Goal: Task Accomplishment & Management: Complete application form

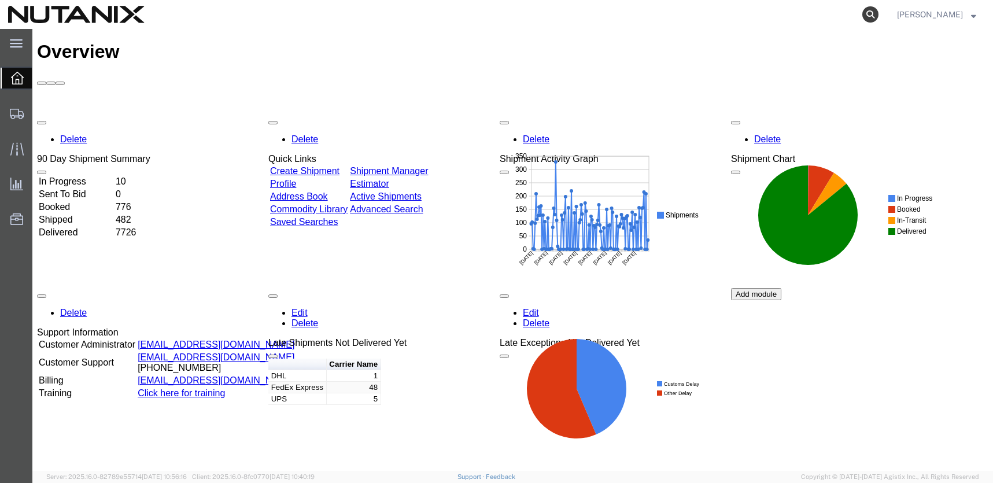
click at [863, 15] on icon at bounding box center [870, 14] width 16 height 16
click at [722, 13] on input "search" at bounding box center [685, 15] width 351 height 28
paste input "56418374"
type input "56418374"
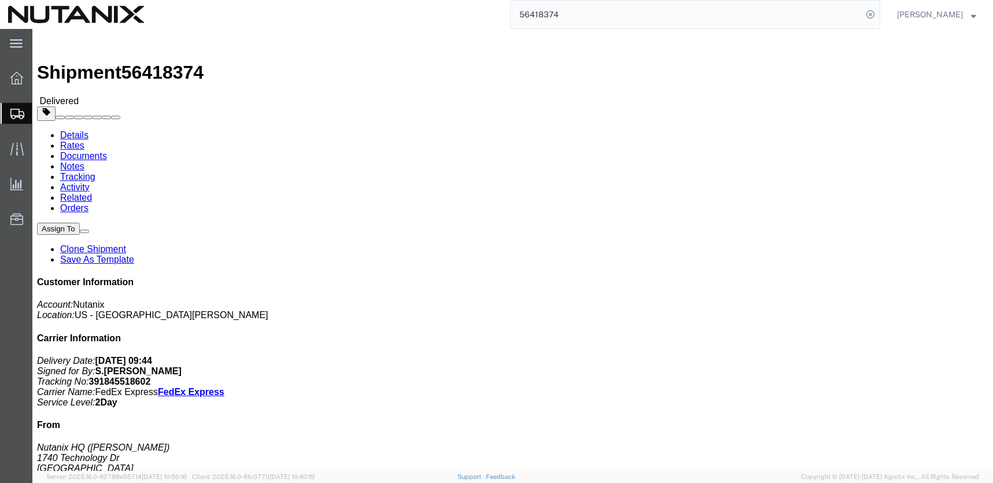
click link "Clone Shipment"
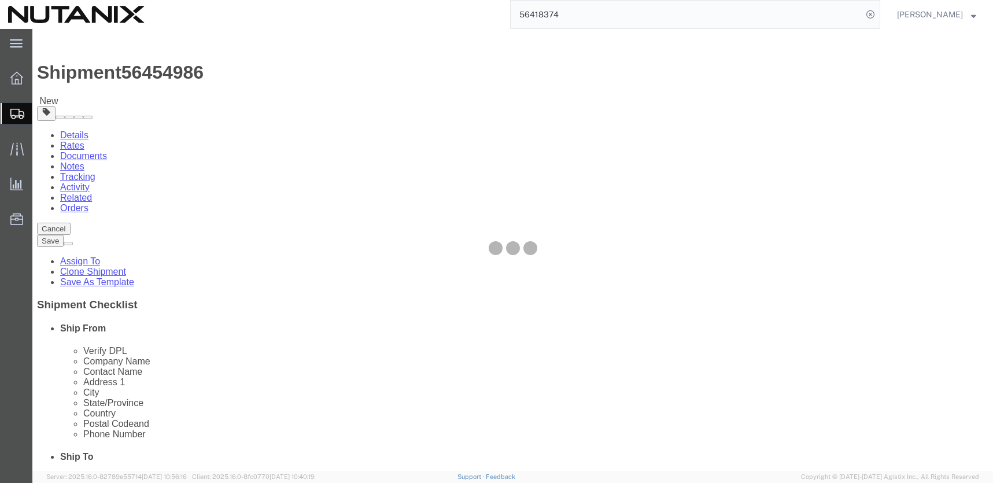
select select
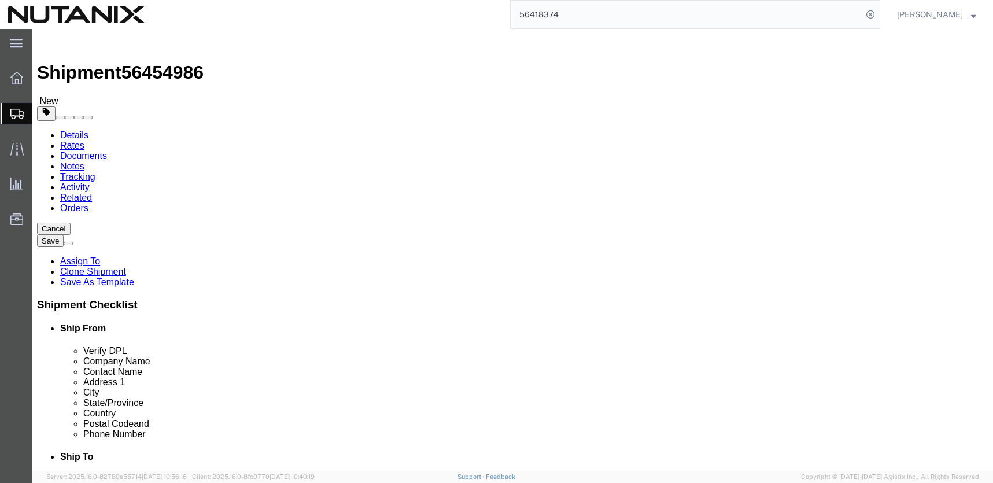
click input "Nutanix HQ"
click input "[PERSON_NAME]"
type input "S"
type input "[PERSON_NAME]"
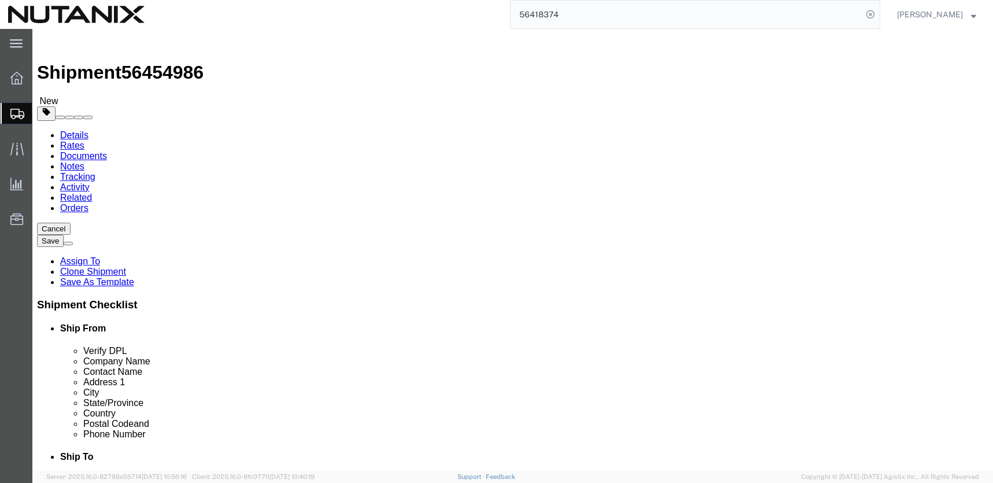
click p "- [PERSON_NAME] - ([PERSON_NAME]) [STREET_ADDRESS]"
select select
type input "[PERSON_NAME]"
type input "[STREET_ADDRESS]"
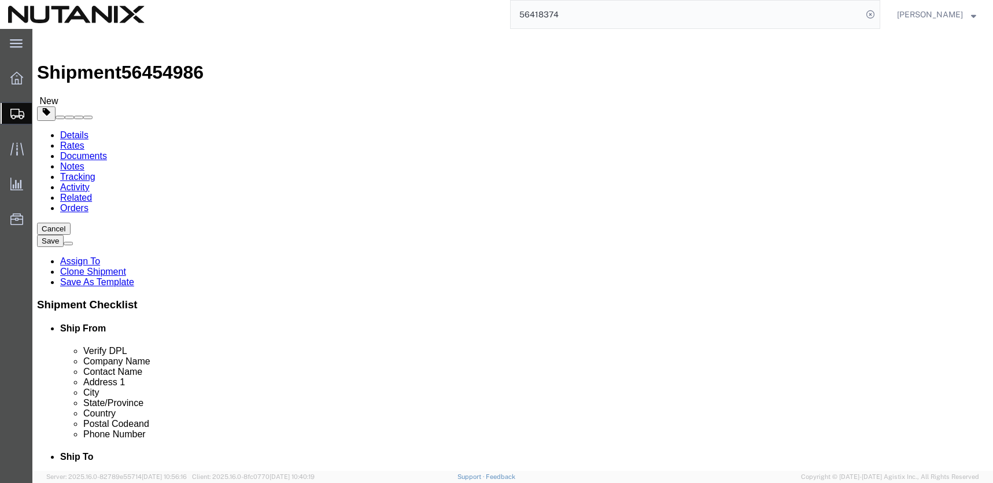
type input "[GEOGRAPHIC_DATA]"
type input "97223"
type input "7075272048"
type input "[PERSON_NAME][EMAIL_ADDRESS][PERSON_NAME][DOMAIN_NAME]"
select select "OR"
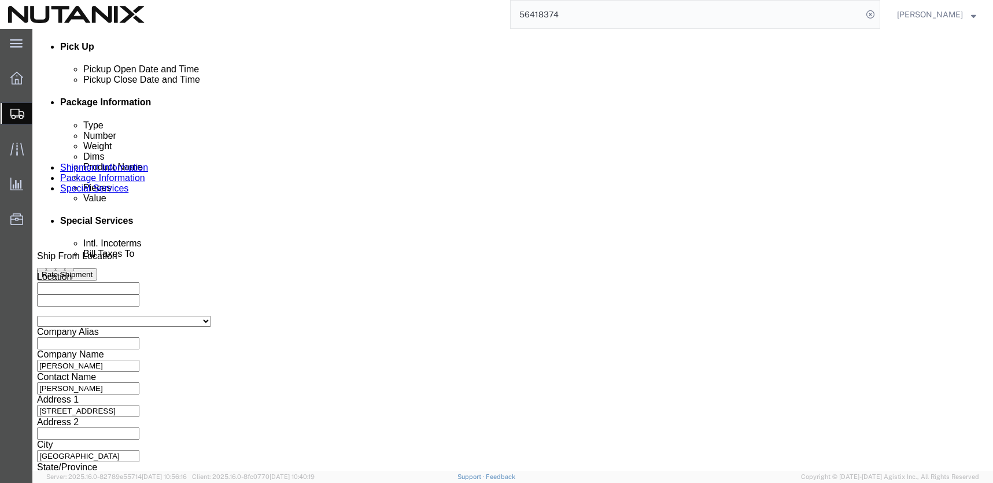
scroll to position [551, 0]
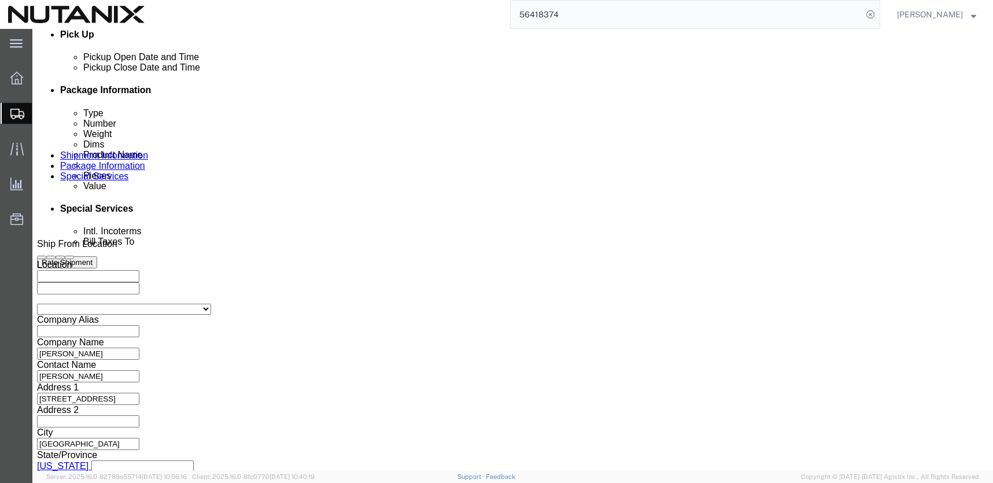
type input "[PERSON_NAME]"
click button "Continue"
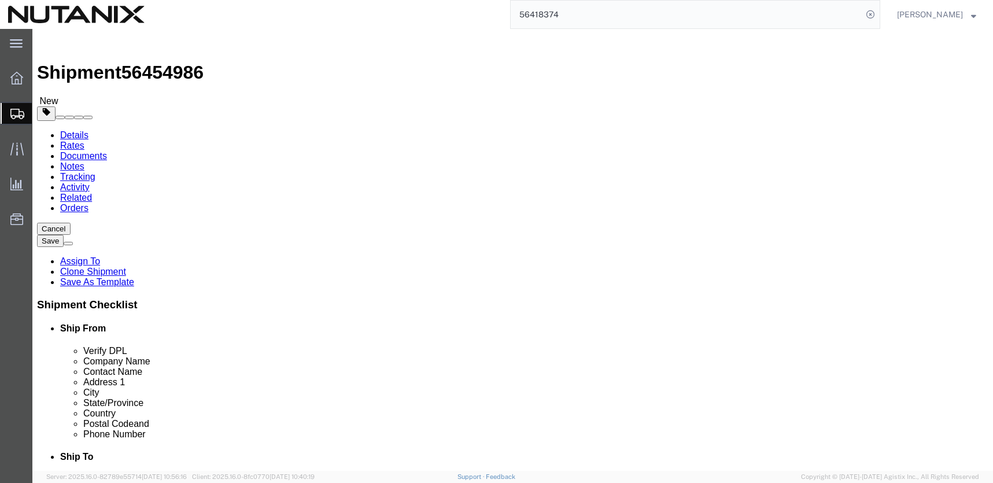
click input "13.85"
type input "20"
click input "28.80"
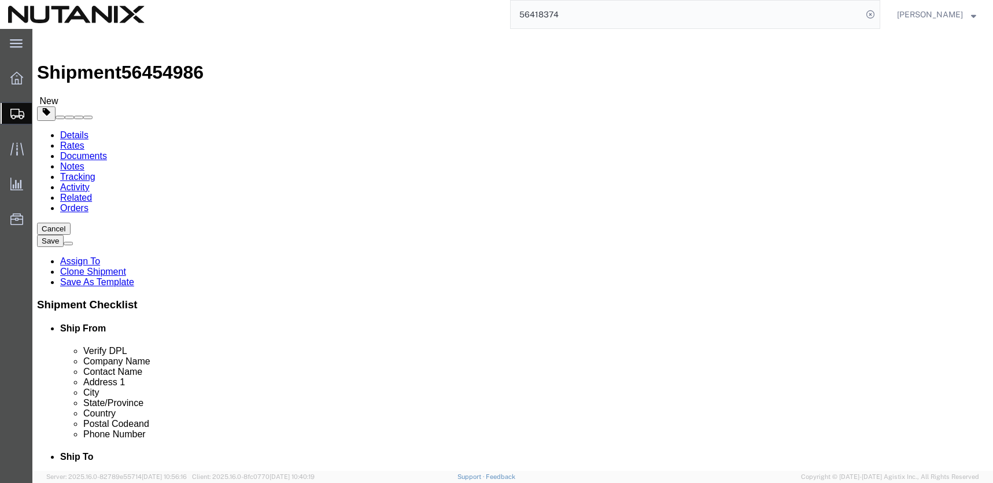
click input "28.80"
type input "20"
drag, startPoint x: 529, startPoint y: 258, endPoint x: 494, endPoint y: 255, distance: 35.4
click div "Length 22.00 x Width 16.00 x Height 17.00 Select cm ft in"
type input "24"
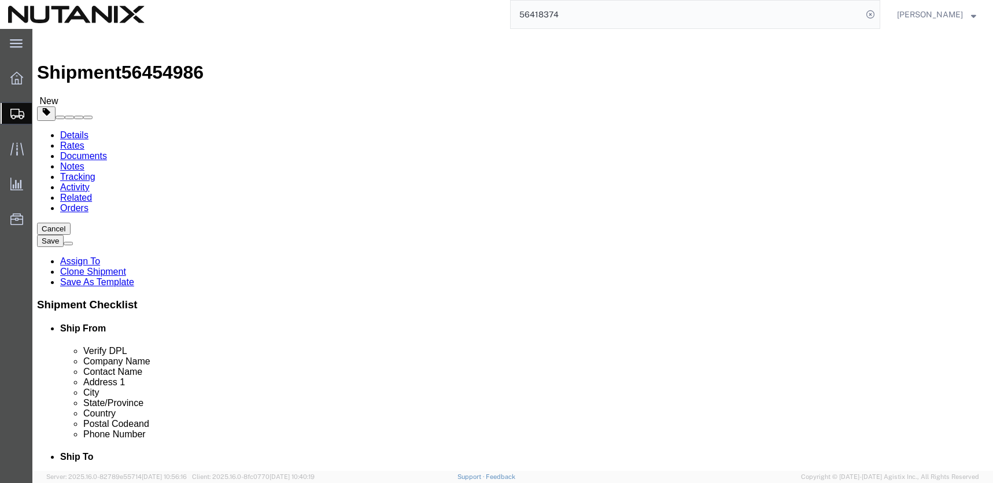
type input "12"
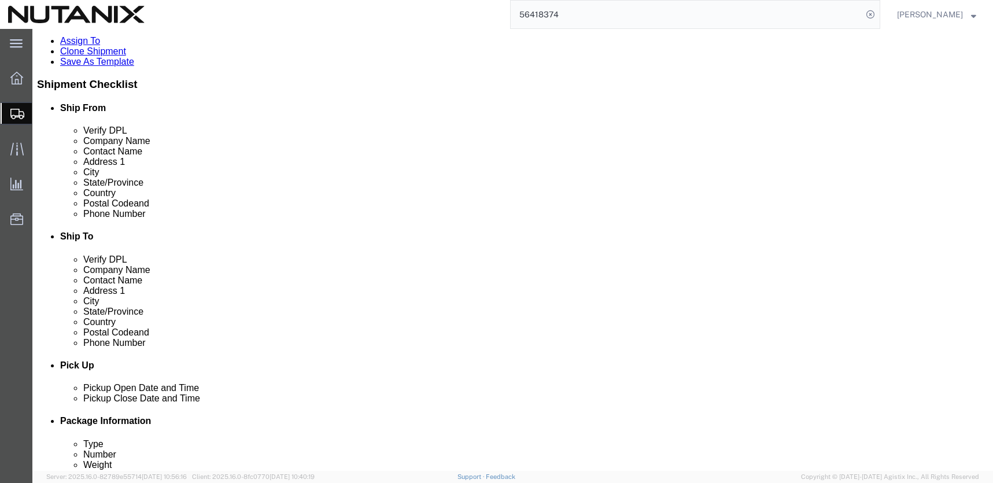
scroll to position [227, 0]
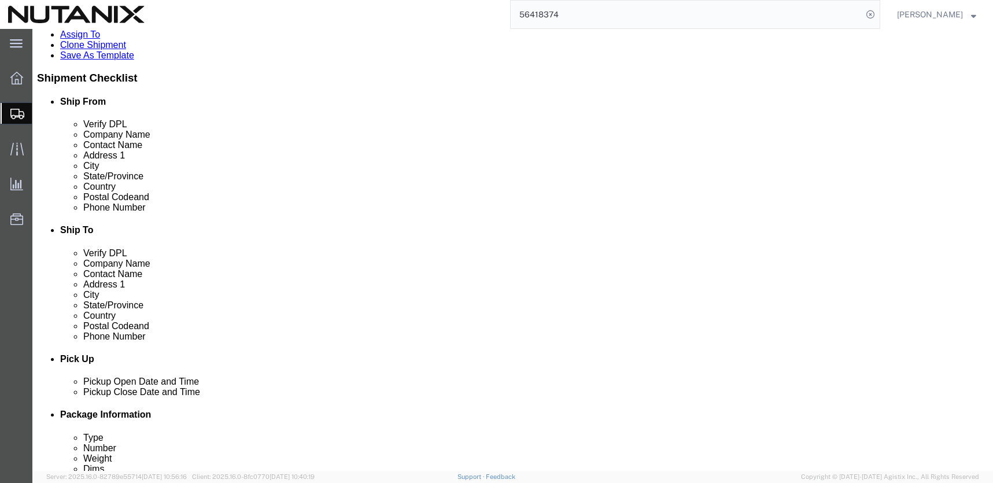
click input "20.00"
type input "24"
type input "16"
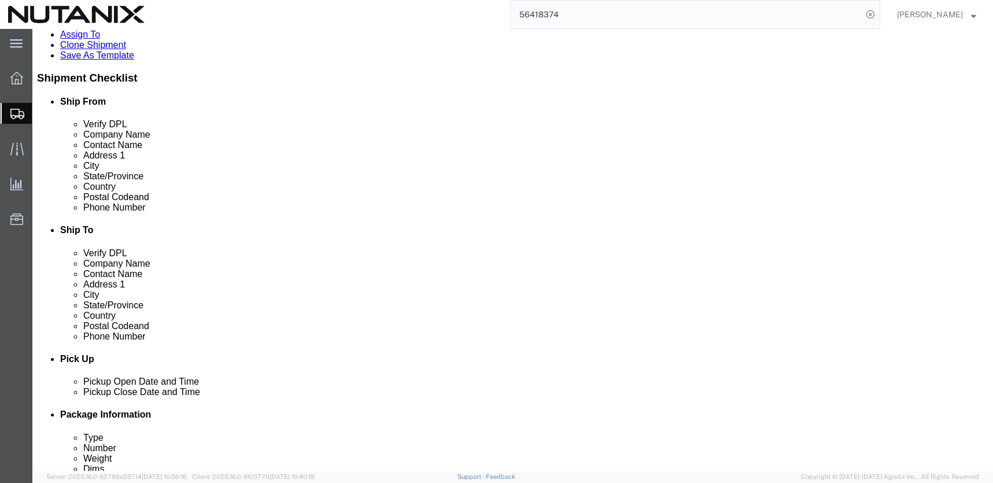
type input "12"
type input "20"
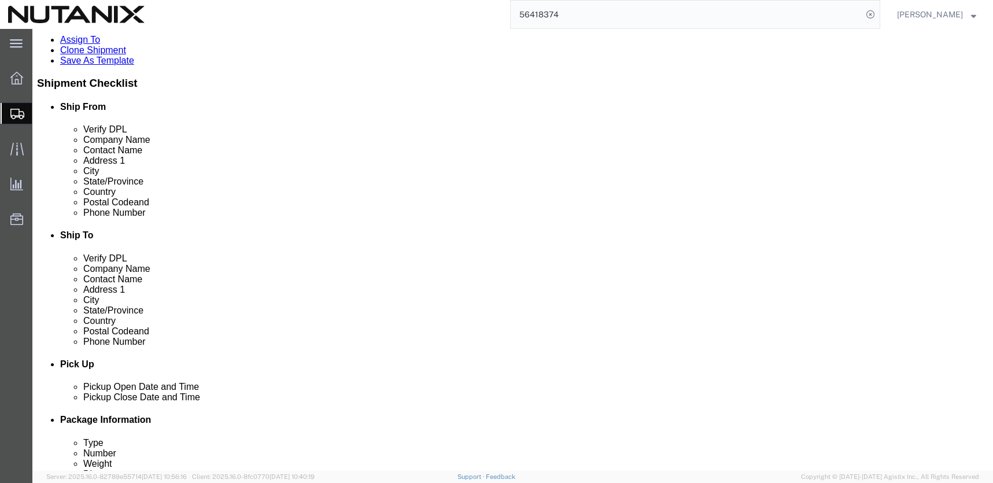
scroll to position [208, 0]
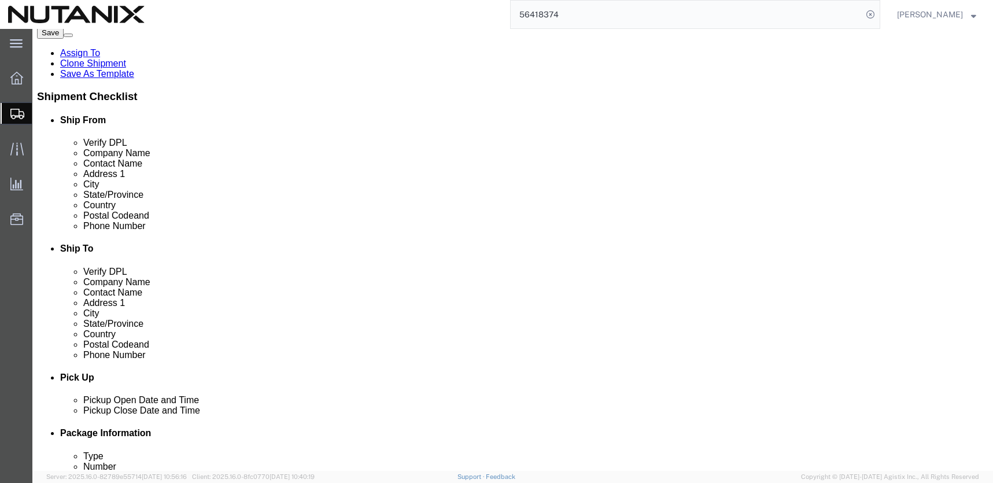
click dl "Pieces: 1.00 Each Total value: 500.00 USD"
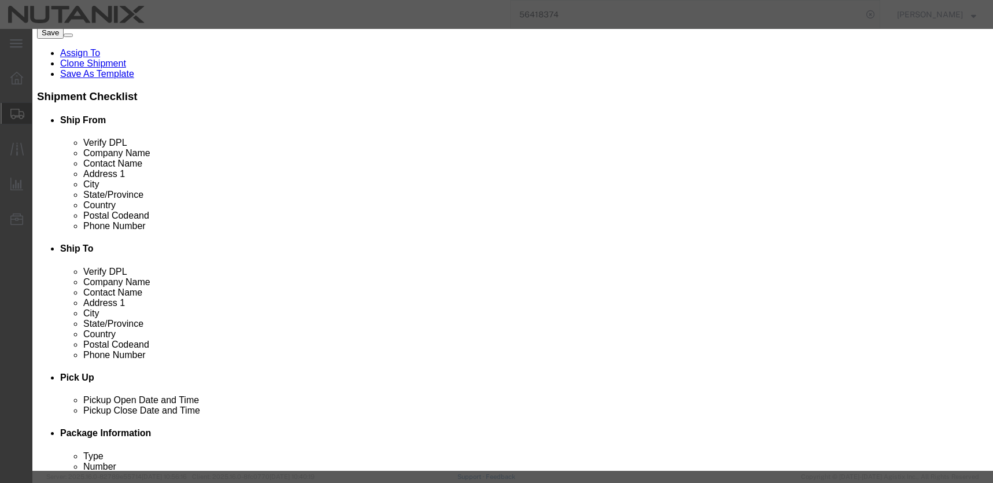
click input "Vests"
type input "SKO Materials"
click button "Save & Close"
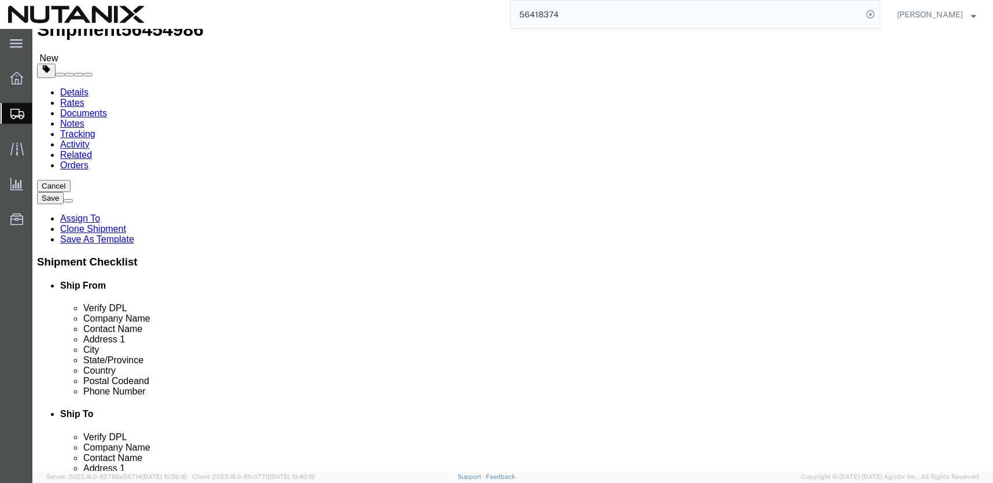
scroll to position [45, 0]
click div "1 x Your Packaging Package Type Select Envelope Large Box Medium Box PAK Rack S…"
click dd "1.00 Each"
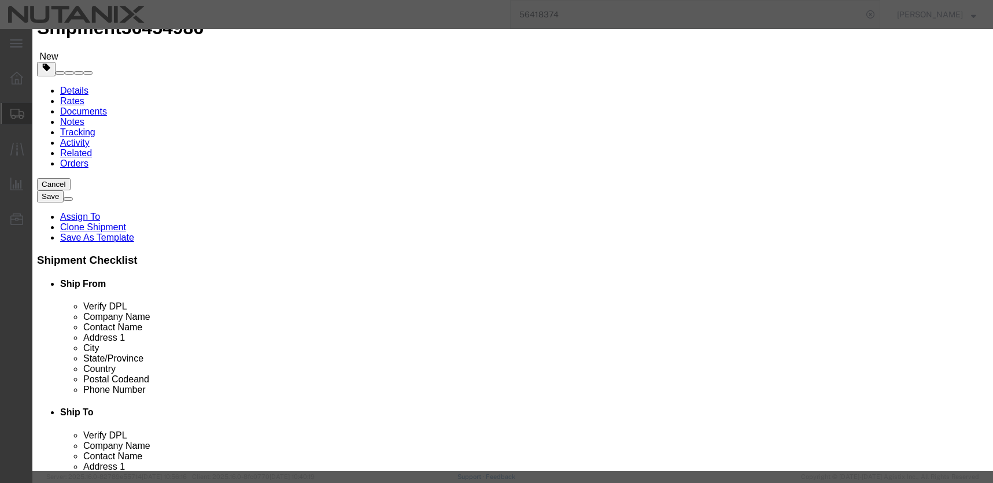
click input "Denim Jackets"
type input "SKO Materials"
click button "Save & Close"
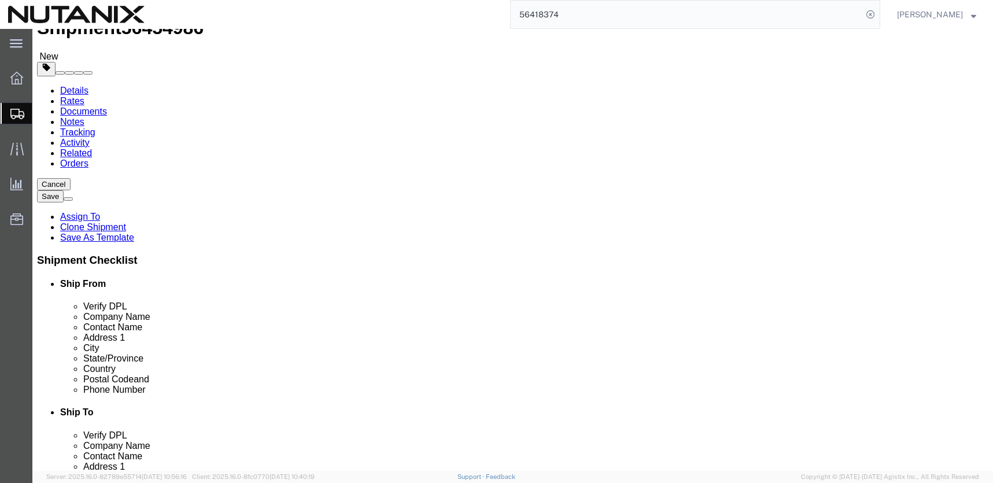
click dd "1.00 Each"
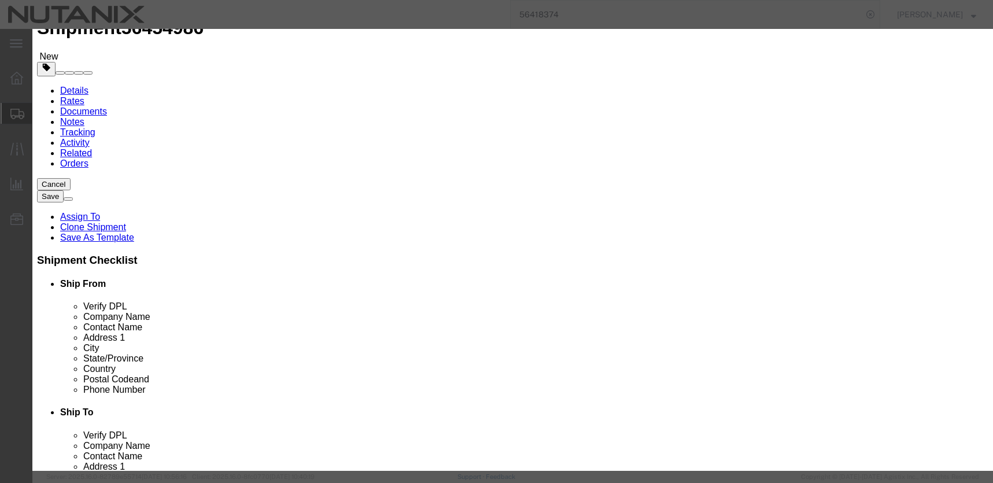
click input "Vests"
type input "SKO Materials"
click button "Save & Close"
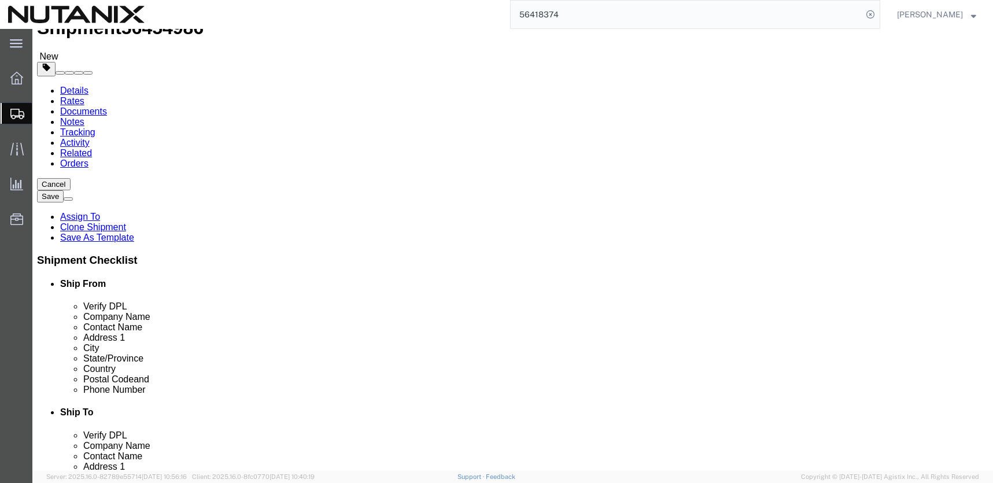
click span "button"
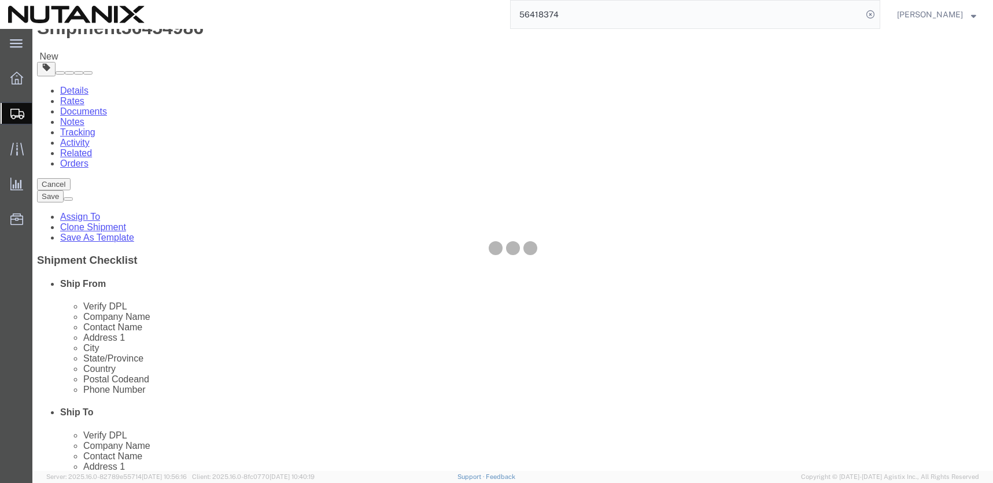
scroll to position [0, 0]
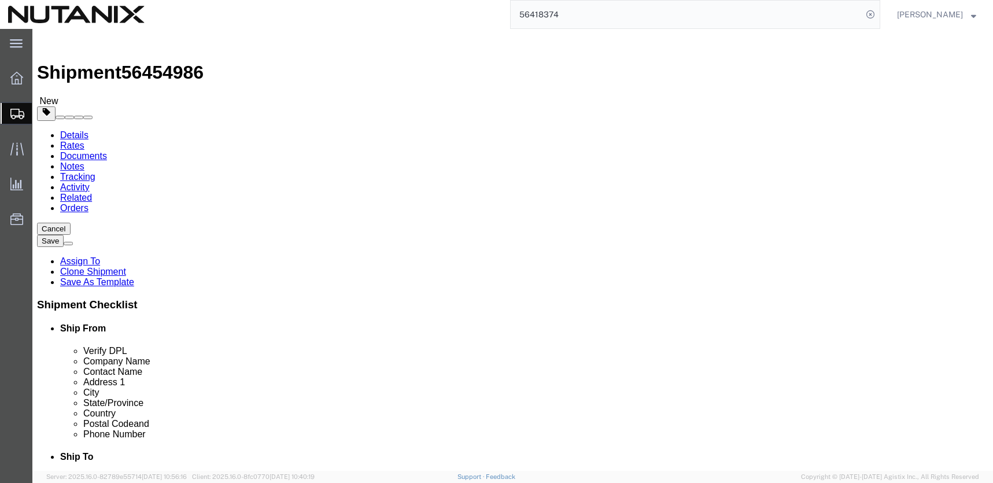
click span "button"
click icon
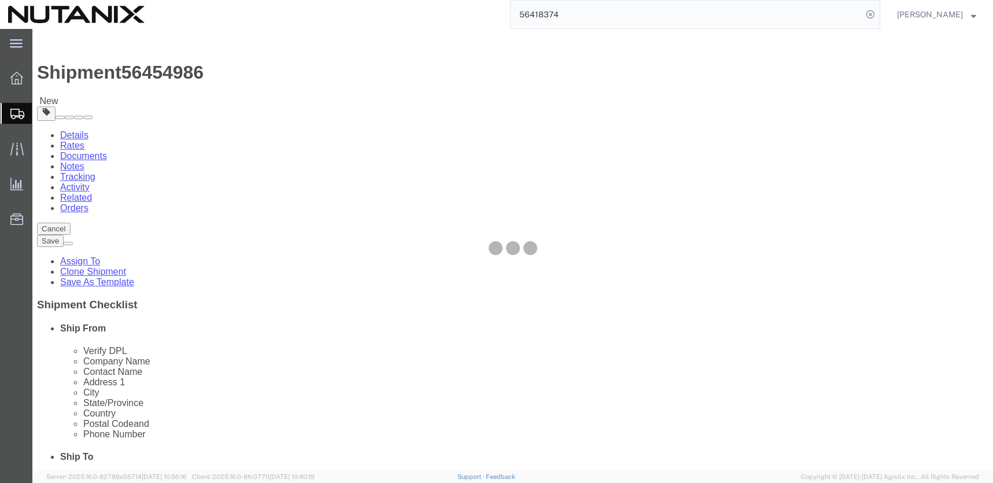
select select
select select "COSTCENTER"
select select "48694"
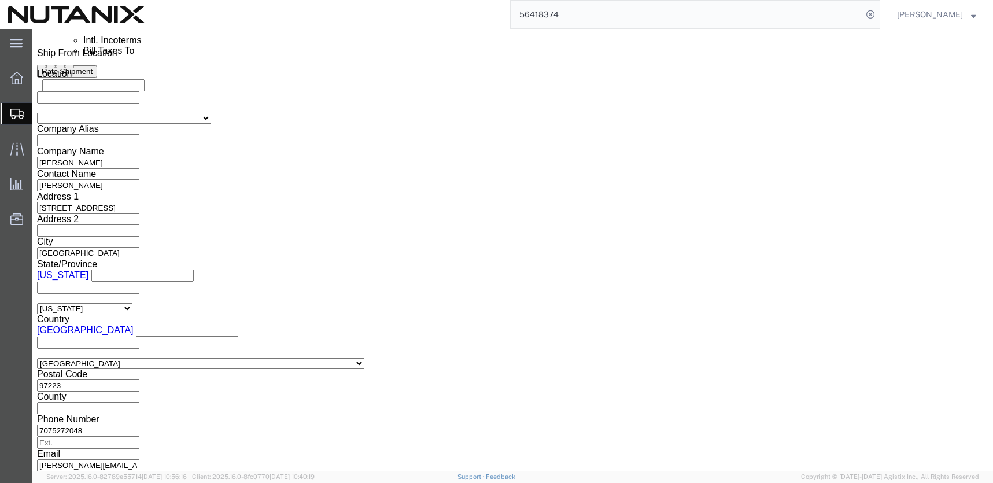
scroll to position [750, 0]
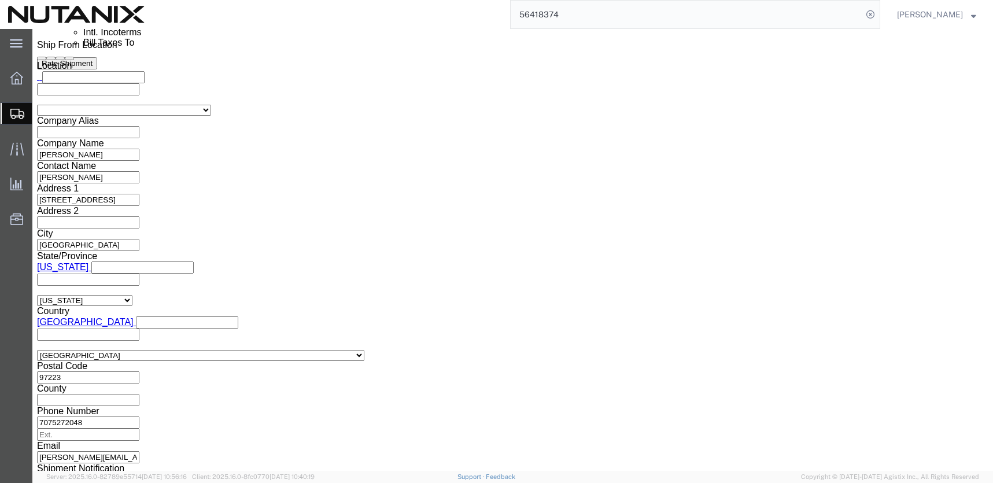
click ul "[PERSON_NAME][EMAIL_ADDRESS][PERSON_NAME][DOMAIN_NAME]"
type input "Enter Email Address"
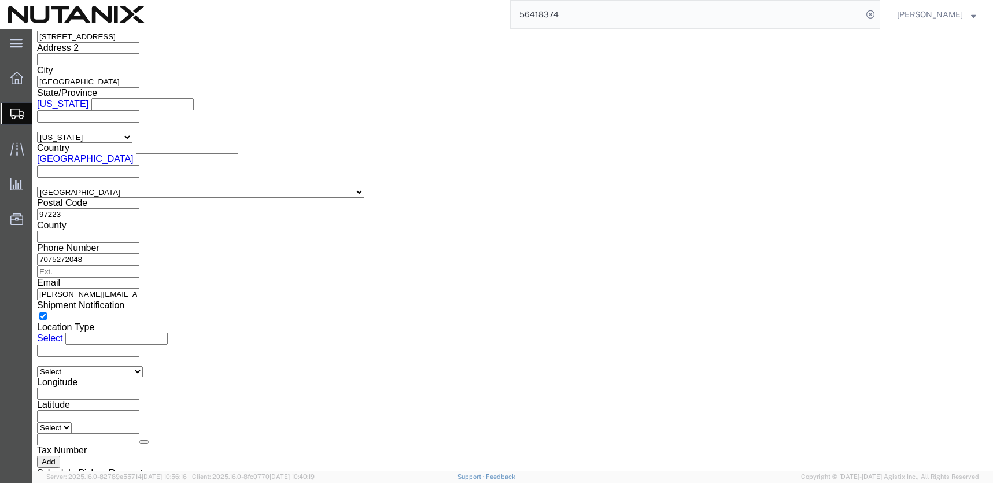
scroll to position [948, 0]
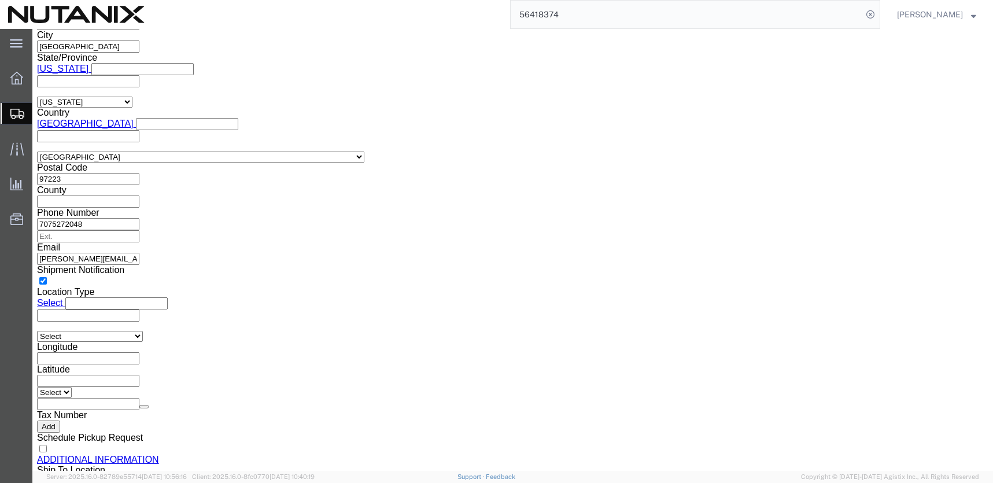
click button "Rate Shipment"
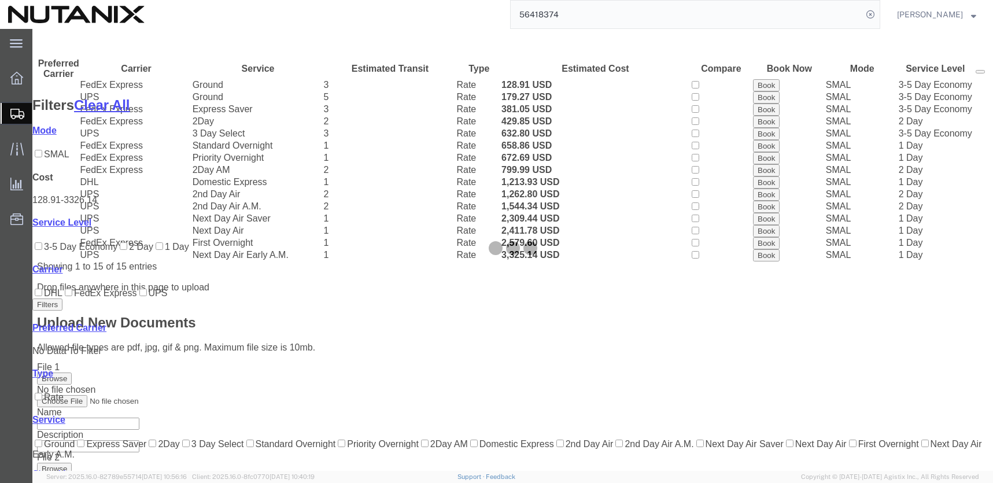
scroll to position [49, 0]
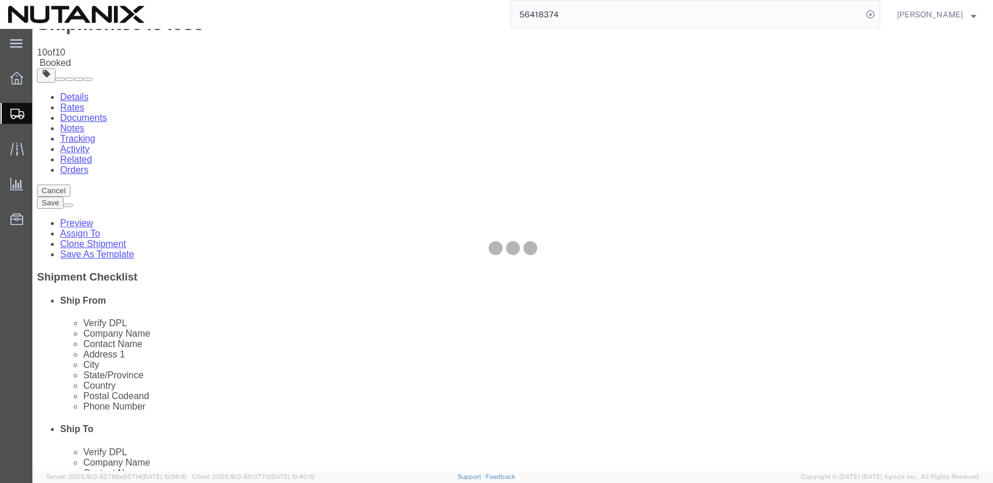
scroll to position [0, 0]
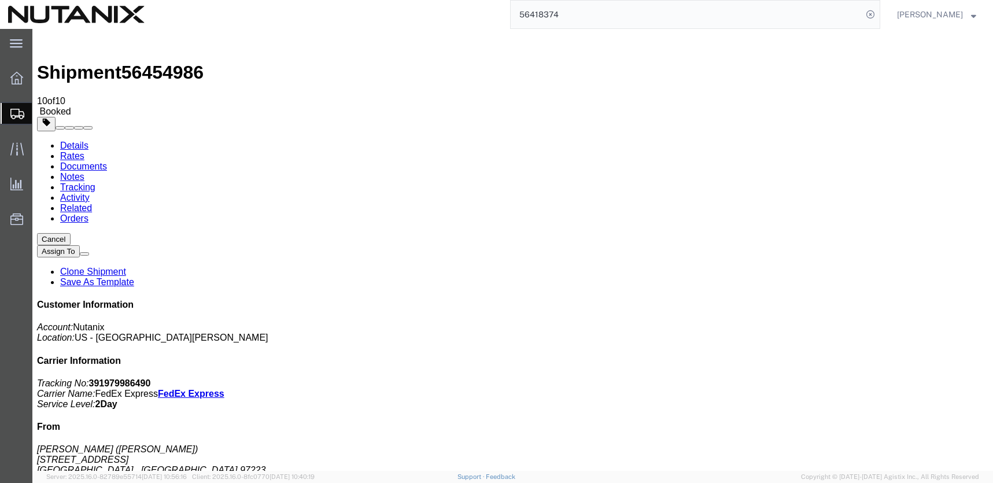
drag, startPoint x: 883, startPoint y: 252, endPoint x: 782, endPoint y: 253, distance: 101.2
click at [782, 444] on address "[PERSON_NAME] ([PERSON_NAME]) [STREET_ADDRESS] 7075272048 [PERSON_NAME][EMAIL_A…" at bounding box center [512, 475] width 951 height 62
copy address "[STREET_ADDRESS]"
drag, startPoint x: 858, startPoint y: 260, endPoint x: 832, endPoint y: 259, distance: 26.0
click at [832, 444] on address "[PERSON_NAME] ([PERSON_NAME]) [STREET_ADDRESS] 7075272048 [PERSON_NAME][EMAIL_A…" at bounding box center [512, 475] width 951 height 62
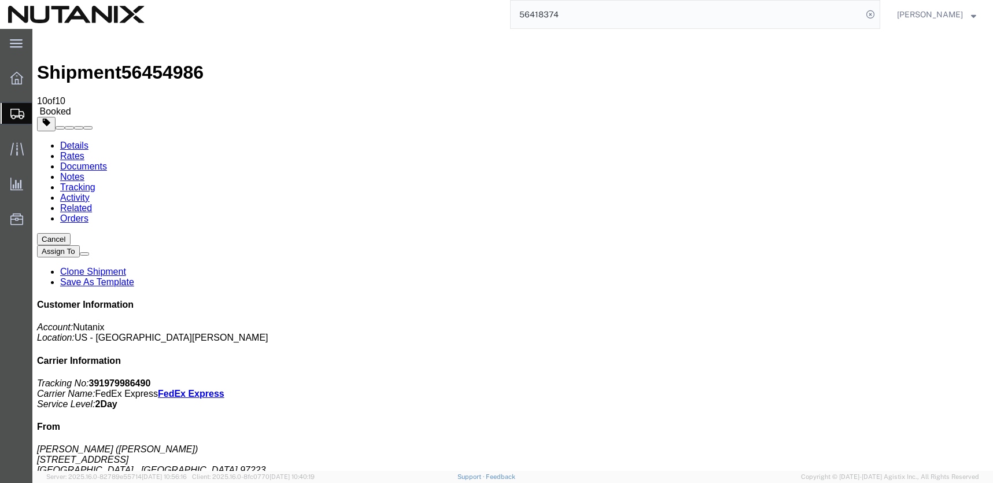
copy address "97223"
drag, startPoint x: 826, startPoint y: 288, endPoint x: 783, endPoint y: 285, distance: 42.9
click at [783, 444] on address "[PERSON_NAME] ([PERSON_NAME]) [STREET_ADDRESS] 7075272048 [PERSON_NAME][EMAIL_A…" at bounding box center [512, 475] width 951 height 62
copy address "7075272048"
